Goal: Communication & Community: Answer question/provide support

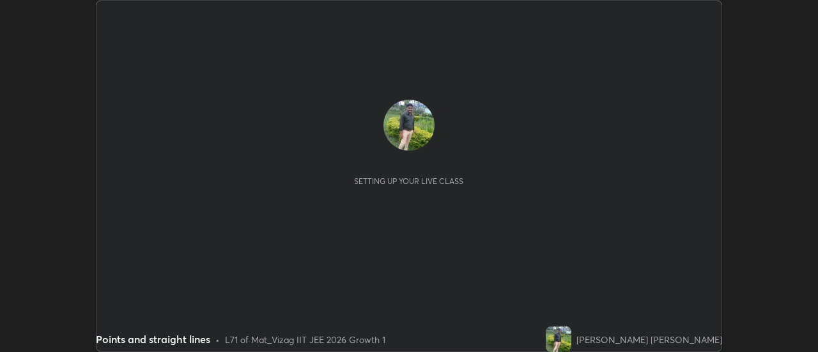
scroll to position [352, 817]
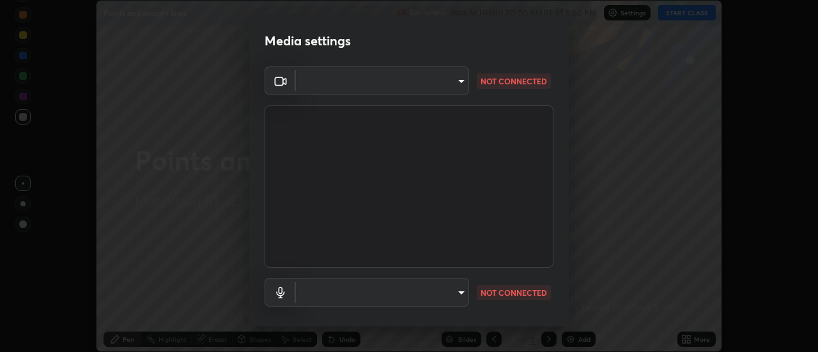
type input "c723edfc0cc56704e88ead927ce6bfe7304fb7a416d3890ce46841604a221c01"
type input "91a49c231547b01eae12f2a09d530e4e2f9489bd8a6a6f9c7bcab196378ef6e1"
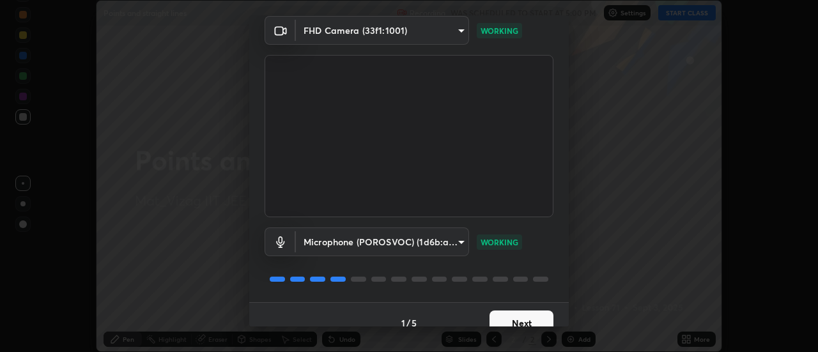
scroll to position [67, 0]
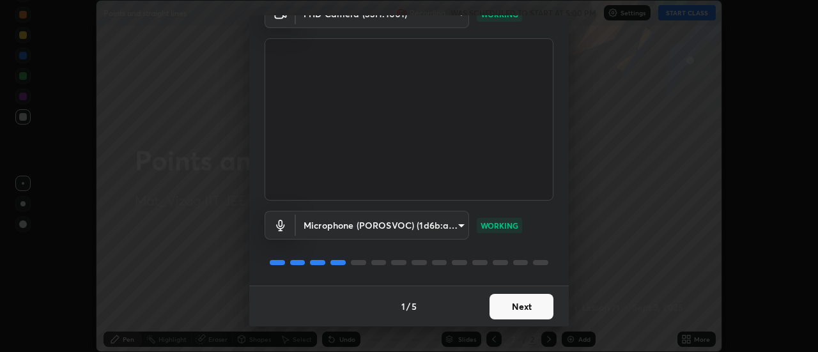
click at [498, 298] on button "Next" at bounding box center [521, 307] width 64 height 26
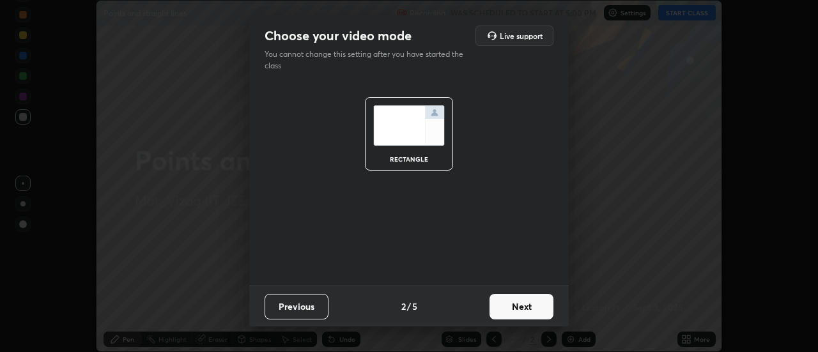
click at [505, 305] on button "Next" at bounding box center [521, 307] width 64 height 26
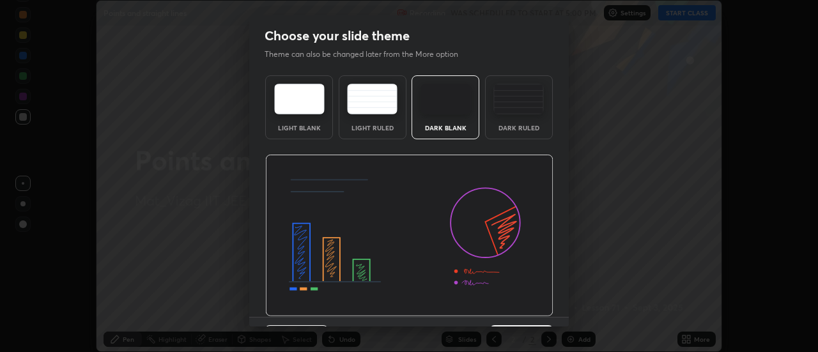
scroll to position [31, 0]
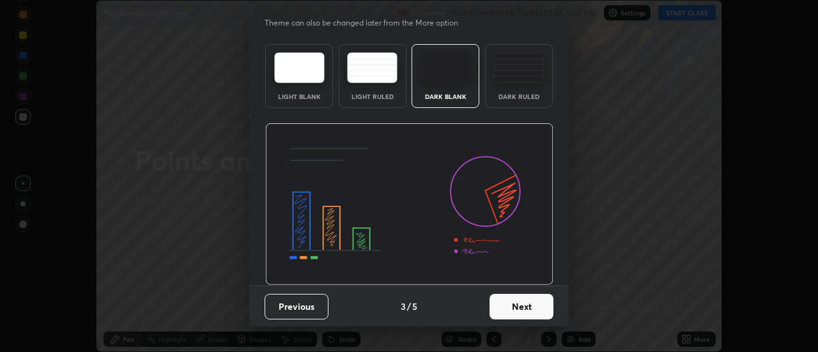
click at [503, 304] on button "Next" at bounding box center [521, 307] width 64 height 26
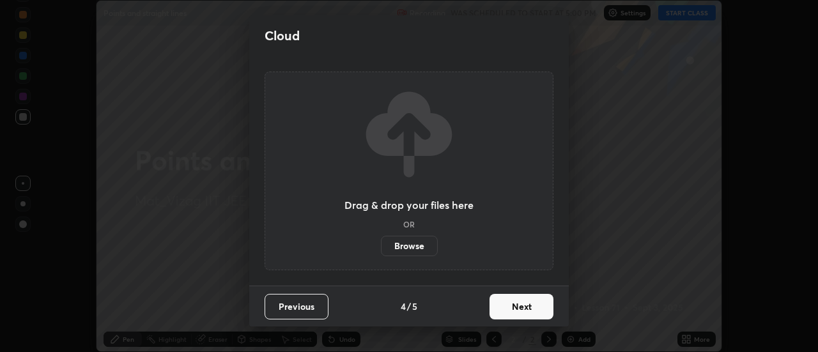
click at [514, 302] on button "Next" at bounding box center [521, 307] width 64 height 26
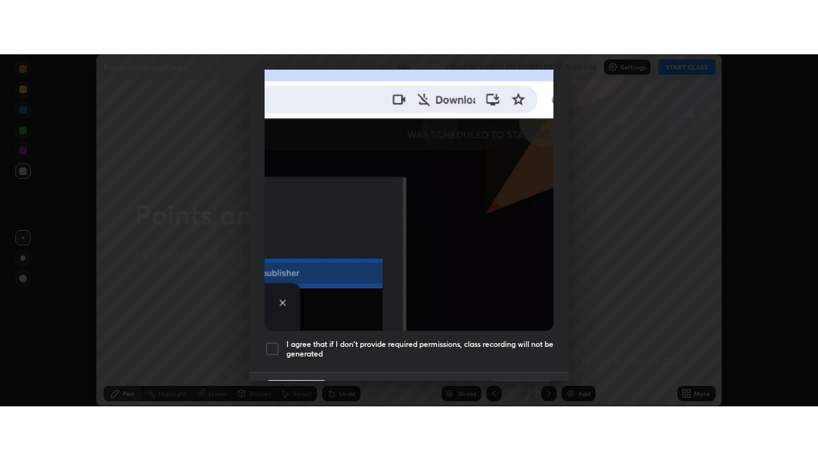
scroll to position [328, 0]
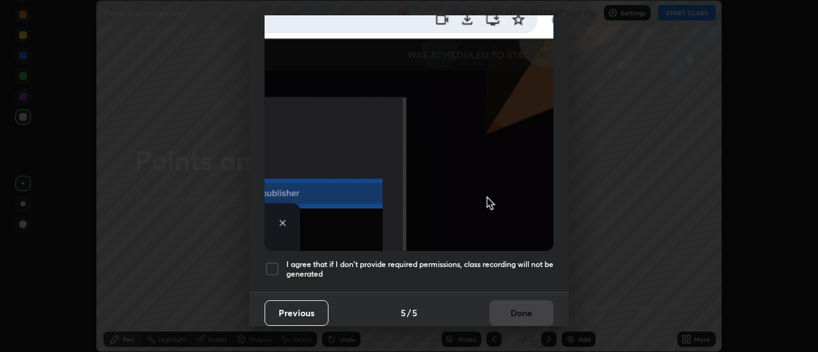
click at [268, 261] on div at bounding box center [271, 268] width 15 height 15
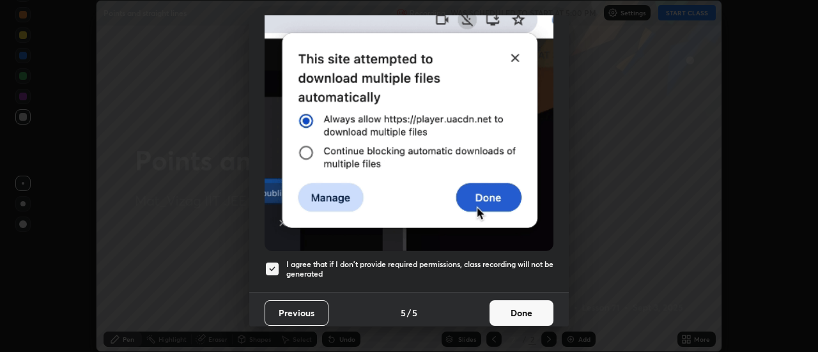
click at [523, 309] on button "Done" at bounding box center [521, 313] width 64 height 26
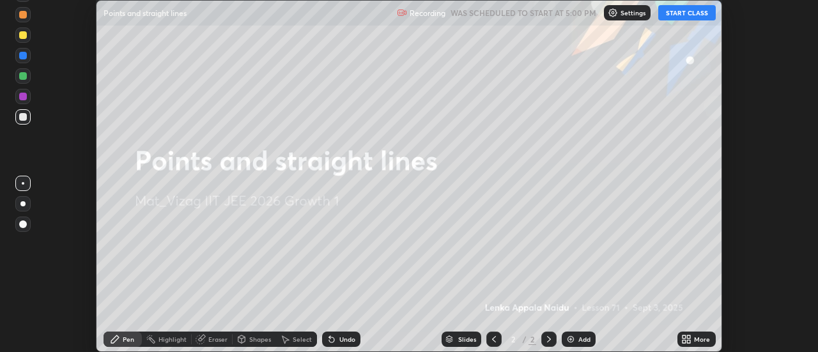
click at [683, 337] on icon at bounding box center [683, 336] width 3 height 3
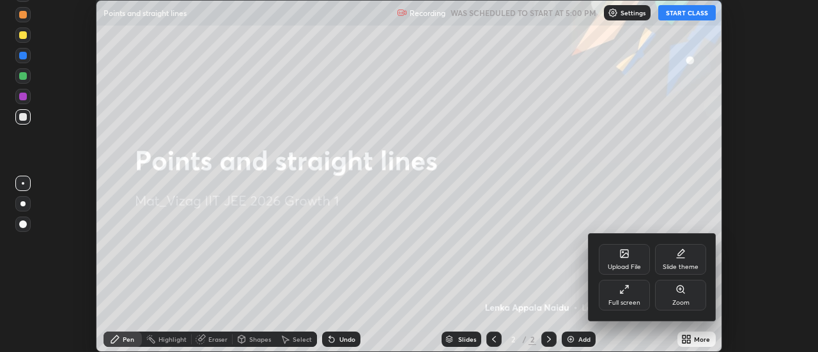
click at [625, 296] on div "Full screen" at bounding box center [624, 295] width 51 height 31
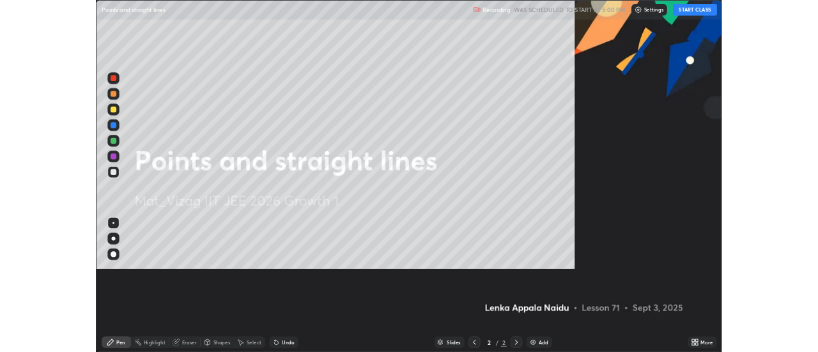
scroll to position [460, 818]
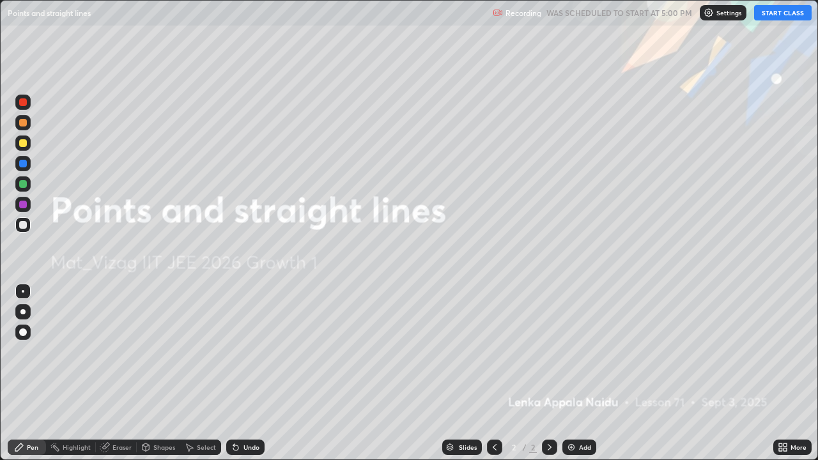
click at [776, 16] on button "START CLASS" at bounding box center [782, 12] width 57 height 15
click at [570, 351] on img at bounding box center [571, 447] width 10 height 10
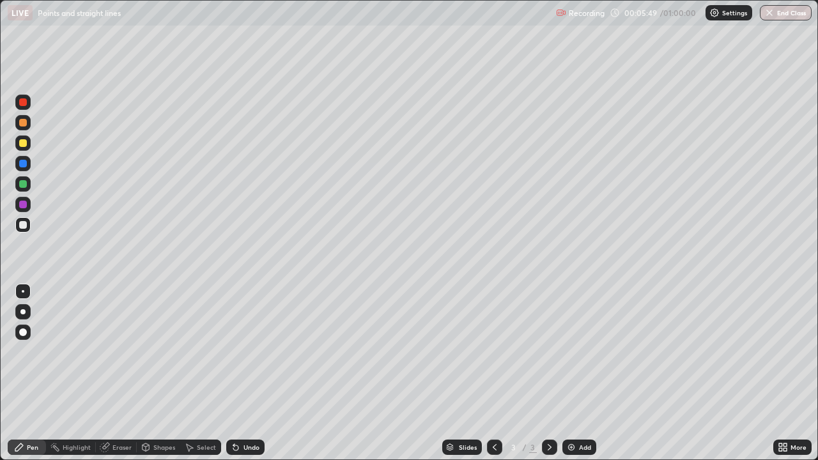
click at [569, 351] on img at bounding box center [571, 447] width 10 height 10
click at [494, 351] on icon at bounding box center [494, 447] width 10 height 10
click at [547, 351] on icon at bounding box center [549, 447] width 10 height 10
click at [573, 351] on img at bounding box center [571, 447] width 10 height 10
click at [494, 351] on icon at bounding box center [494, 447] width 10 height 10
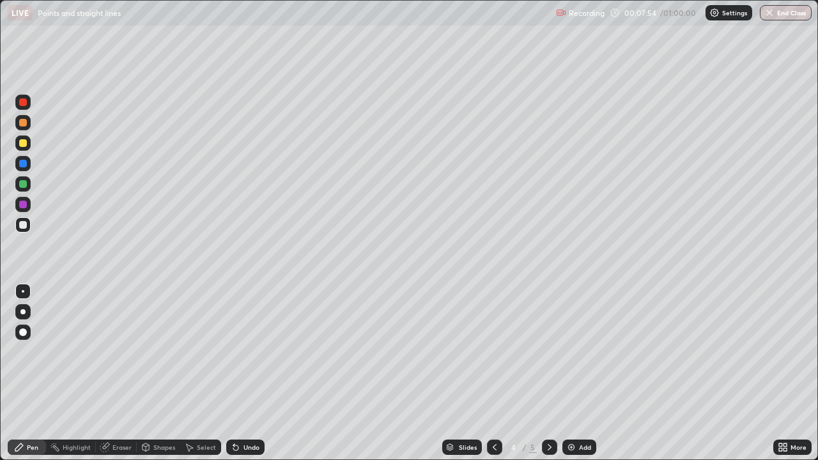
click at [493, 351] on icon at bounding box center [494, 447] width 10 height 10
click at [548, 351] on icon at bounding box center [549, 447] width 10 height 10
click at [568, 351] on img at bounding box center [571, 447] width 10 height 10
click at [494, 351] on icon at bounding box center [494, 447] width 10 height 10
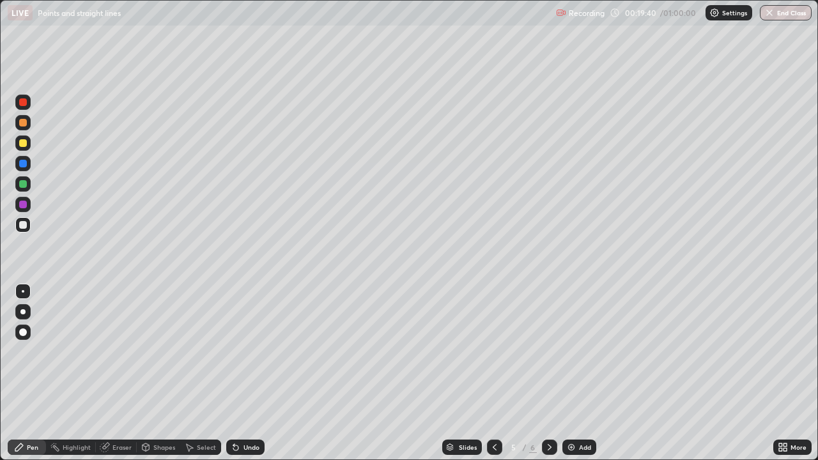
click at [548, 351] on icon at bounding box center [549, 447] width 4 height 6
click at [493, 351] on icon at bounding box center [494, 447] width 10 height 10
click at [549, 351] on icon at bounding box center [549, 447] width 10 height 10
click at [570, 351] on img at bounding box center [571, 447] width 10 height 10
click at [491, 351] on icon at bounding box center [494, 447] width 10 height 10
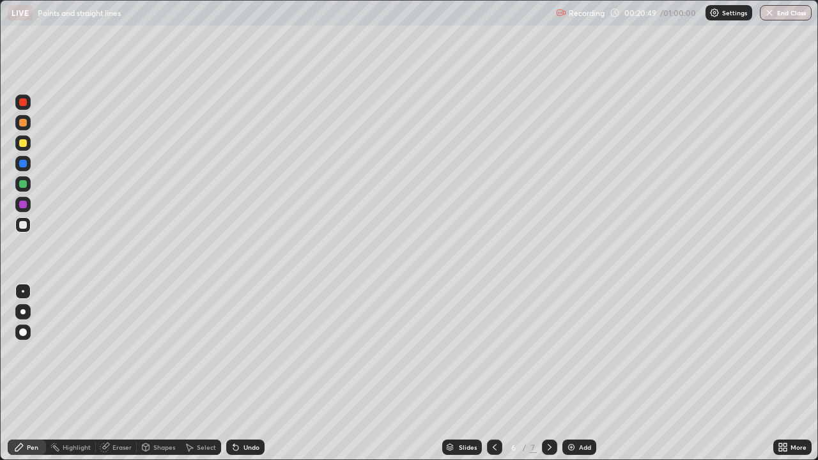
click at [547, 351] on icon at bounding box center [549, 447] width 4 height 6
click at [491, 351] on icon at bounding box center [494, 447] width 10 height 10
click at [493, 351] on icon at bounding box center [494, 447] width 10 height 10
click at [547, 351] on icon at bounding box center [549, 447] width 4 height 6
click at [550, 351] on icon at bounding box center [549, 447] width 10 height 10
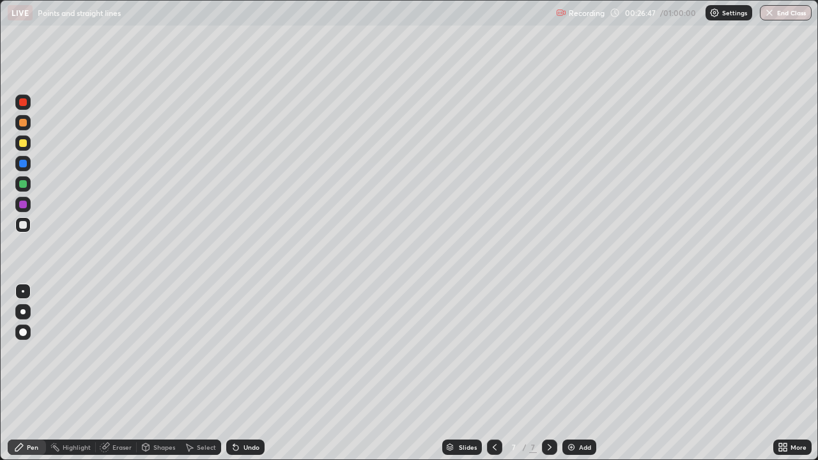
click at [566, 351] on img at bounding box center [571, 447] width 10 height 10
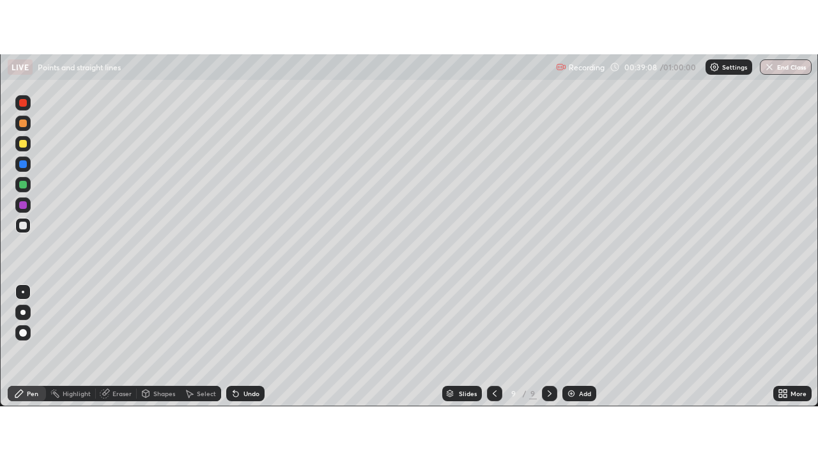
scroll to position [63530, 63065]
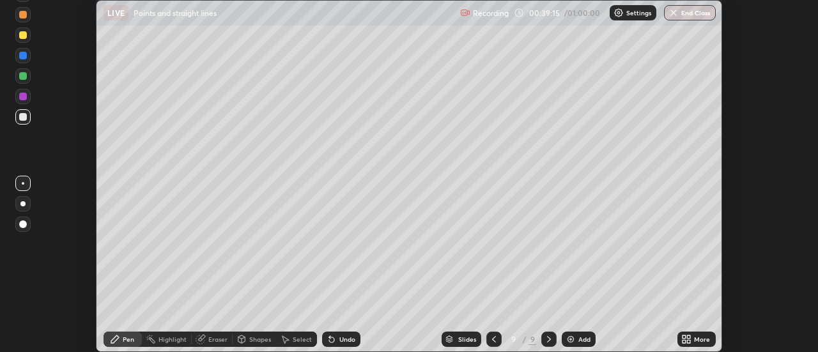
click at [684, 342] on icon at bounding box center [683, 341] width 3 height 3
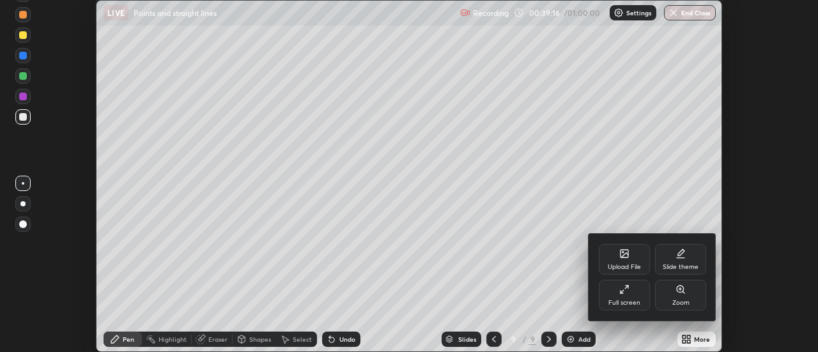
click at [617, 292] on div "Full screen" at bounding box center [624, 295] width 51 height 31
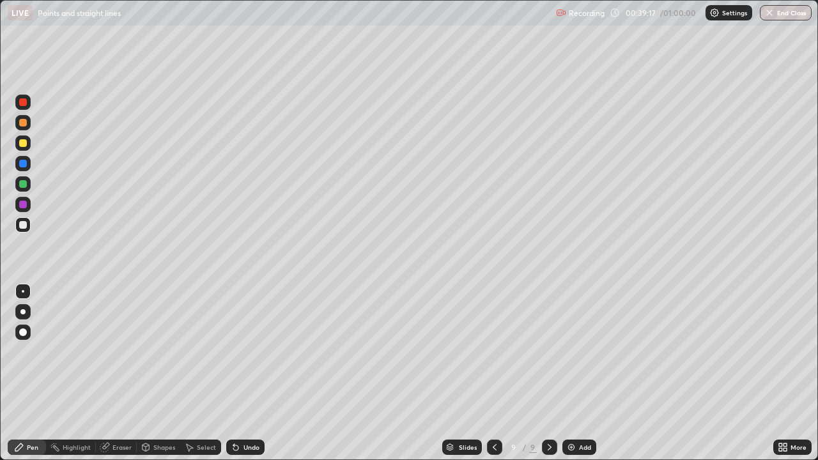
scroll to position [460, 818]
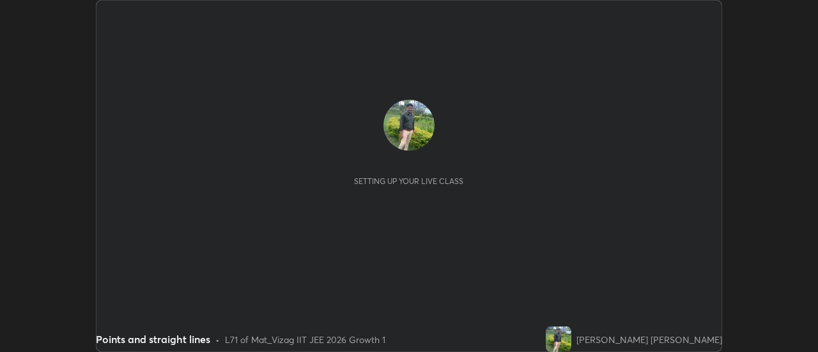
scroll to position [352, 818]
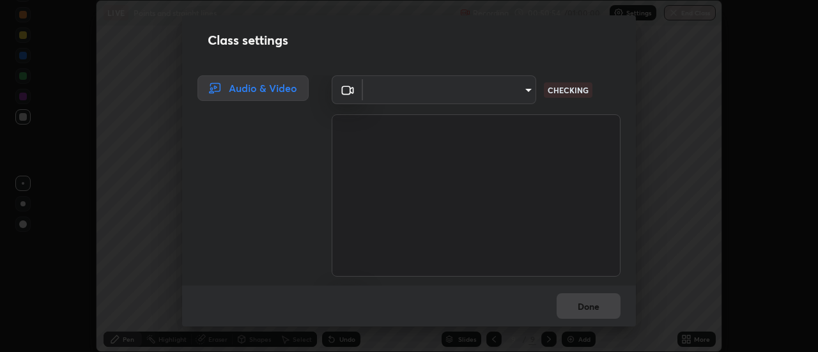
type input "fb2c90c96d4e0700cd7b5bae930b43c34c44c301d1e4d568117c150f6bc2a2bb"
type input "91a49c231547b01eae12f2a09d530e4e2f9489bd8a6a6f9c7bcab196378ef6e1"
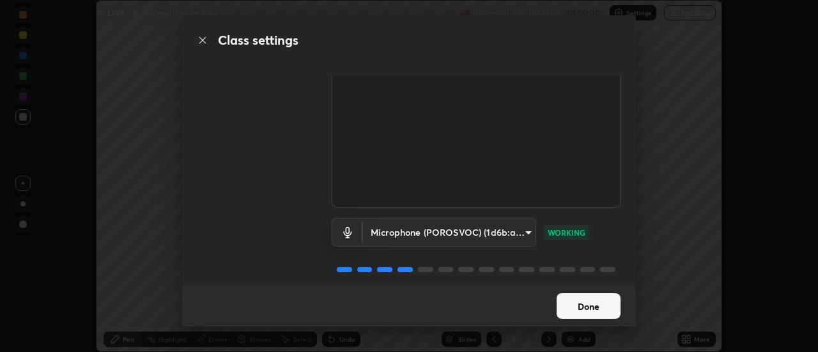
scroll to position [80, 0]
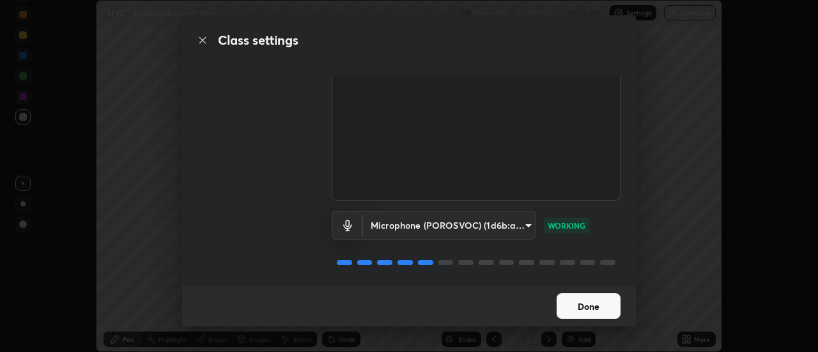
click at [572, 305] on button "Done" at bounding box center [588, 306] width 64 height 26
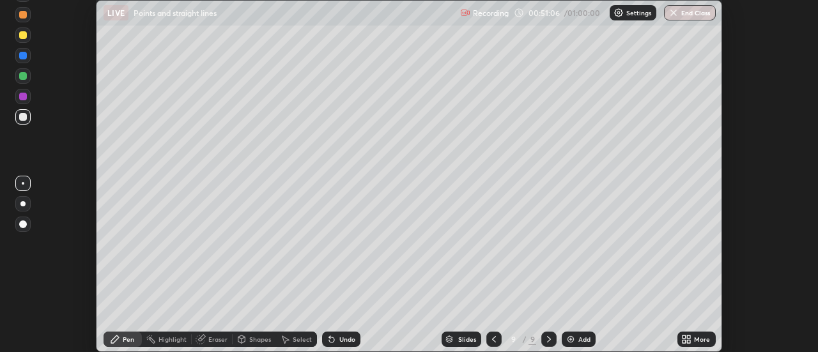
click at [634, 13] on p "Settings" at bounding box center [638, 13] width 25 height 6
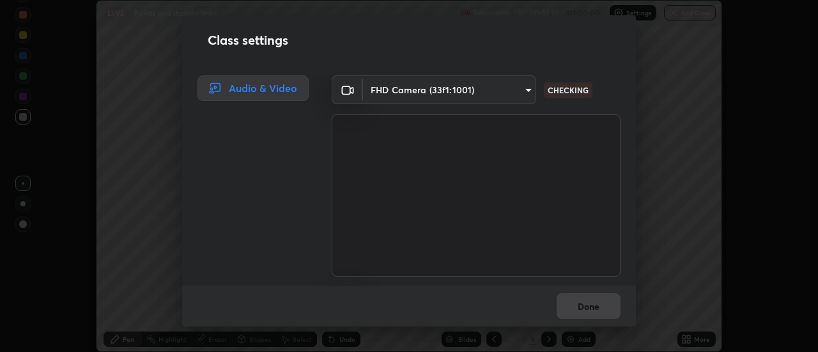
click at [667, 167] on div "Class settings Audio & Video FHD Camera (33f1:1001) fb2c90c96d4e0700cd7b5bae930…" at bounding box center [409, 176] width 818 height 352
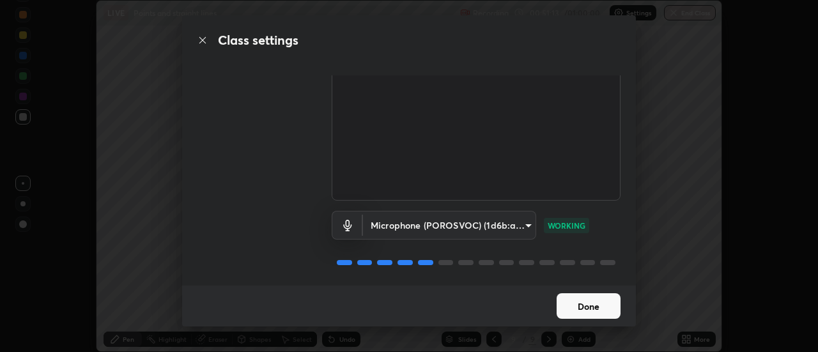
click at [589, 305] on button "Done" at bounding box center [588, 306] width 64 height 26
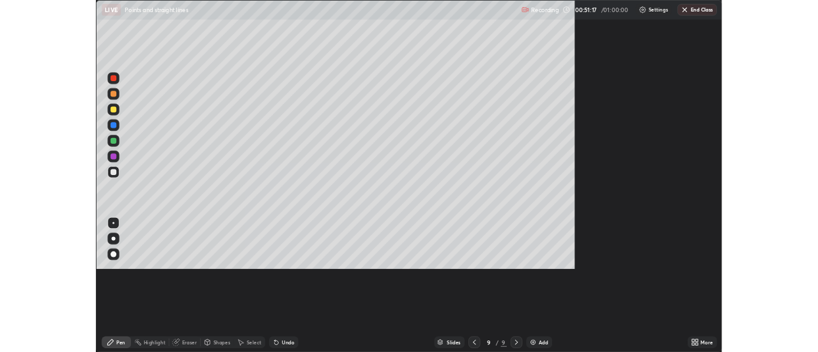
scroll to position [460, 818]
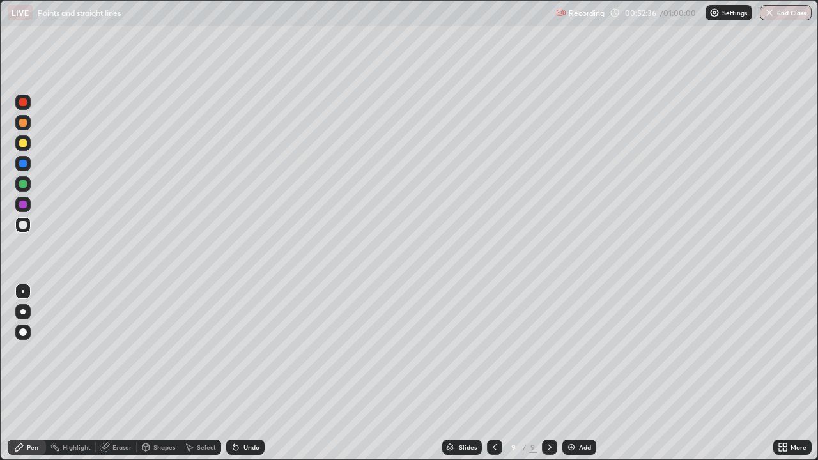
click at [571, 351] on img at bounding box center [571, 447] width 10 height 10
click at [492, 351] on icon at bounding box center [494, 447] width 4 height 6
click at [550, 351] on icon at bounding box center [549, 447] width 10 height 10
click at [494, 351] on icon at bounding box center [494, 447] width 10 height 10
click at [548, 351] on icon at bounding box center [549, 447] width 10 height 10
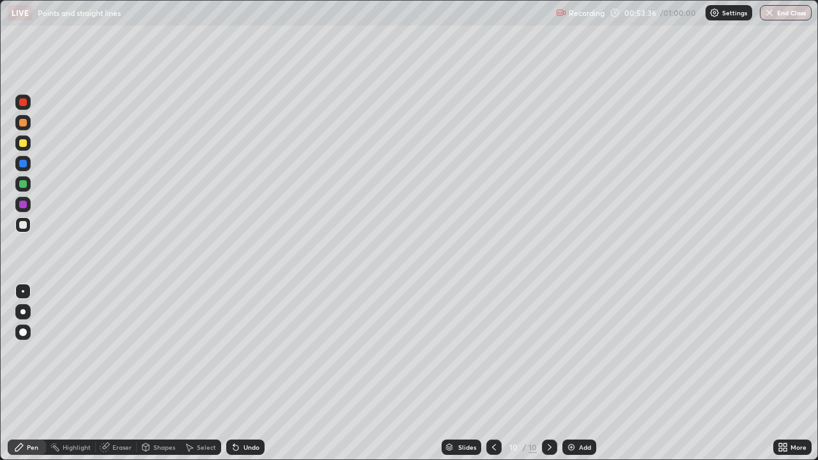
click at [493, 351] on icon at bounding box center [494, 447] width 10 height 10
click at [548, 351] on icon at bounding box center [549, 447] width 10 height 10
click at [111, 351] on div "Eraser" at bounding box center [116, 447] width 41 height 15
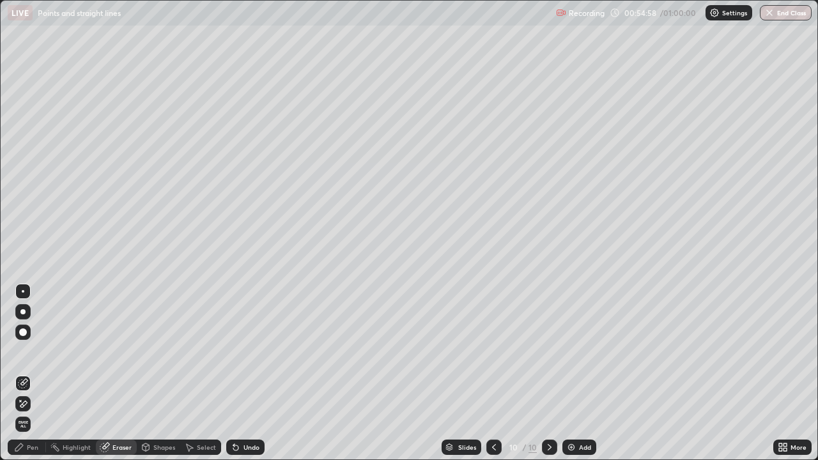
click at [22, 351] on icon at bounding box center [23, 404] width 10 height 11
click at [767, 10] on img "button" at bounding box center [770, 13] width 10 height 10
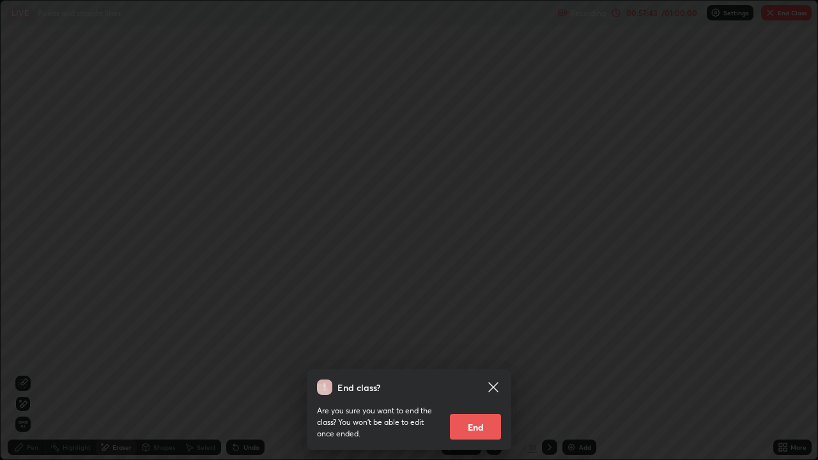
click at [471, 351] on button "End" at bounding box center [475, 427] width 51 height 26
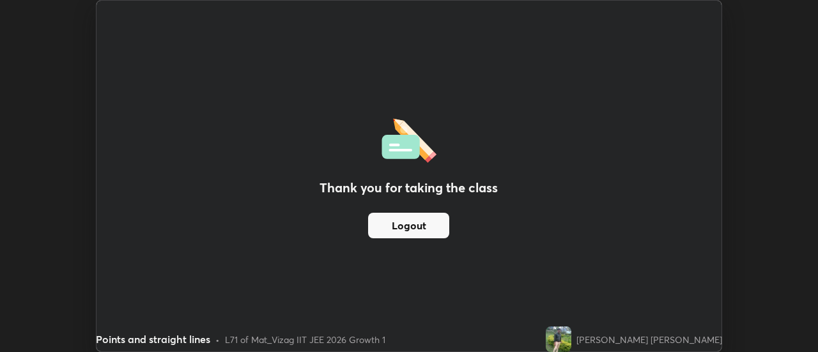
scroll to position [63530, 63065]
